Goal: Manage account settings

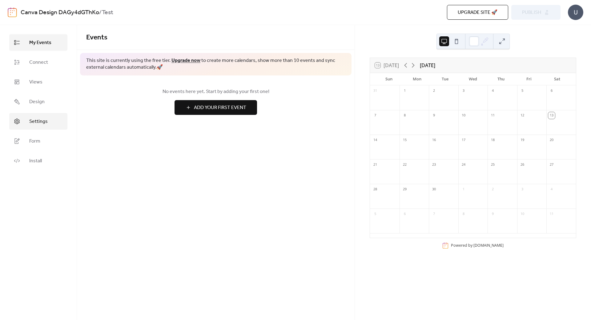
click at [37, 120] on span "Settings" at bounding box center [38, 121] width 18 height 7
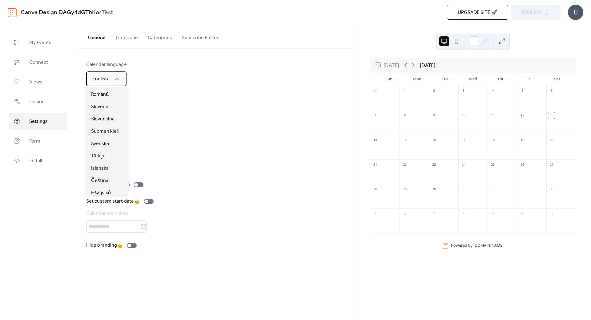
scroll to position [215, 0]
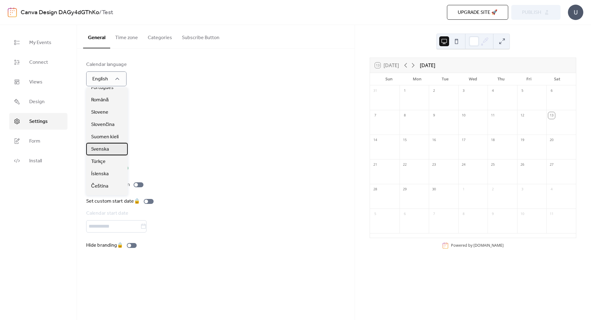
click at [110, 151] on div "Svenska" at bounding box center [107, 149] width 42 height 12
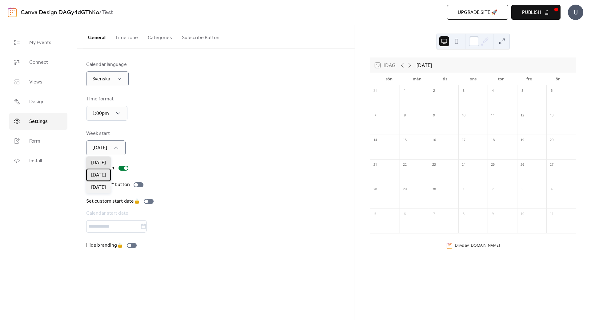
click at [102, 177] on span "[DATE]" at bounding box center [98, 174] width 15 height 7
click at [119, 167] on div at bounding box center [123, 168] width 10 height 5
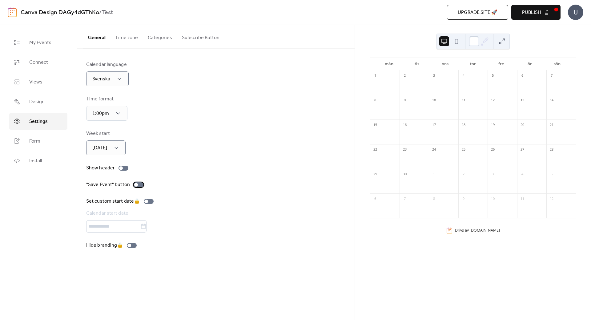
click at [139, 185] on div at bounding box center [139, 184] width 10 height 5
click at [135, 185] on div at bounding box center [139, 184] width 10 height 5
click at [134, 245] on div "Hide branding 🔒" at bounding box center [112, 245] width 53 height 7
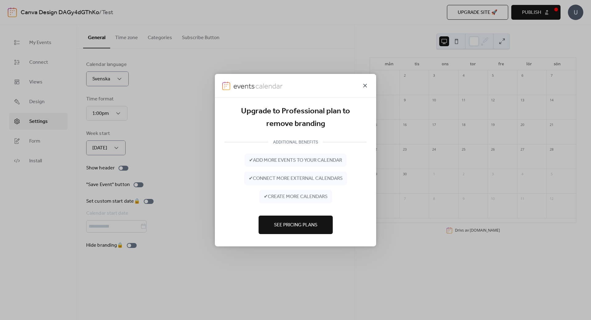
click at [363, 84] on icon at bounding box center [364, 85] width 7 height 7
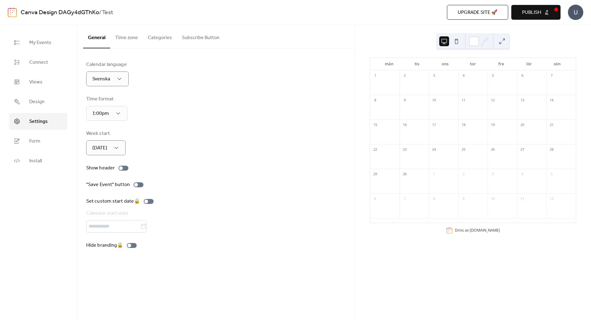
click at [536, 14] on span "Publish" at bounding box center [531, 12] width 19 height 7
click at [476, 12] on span "Upgrade site 🚀" at bounding box center [478, 12] width 40 height 7
